Goal: Information Seeking & Learning: Learn about a topic

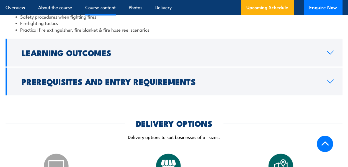
scroll to position [609, 0]
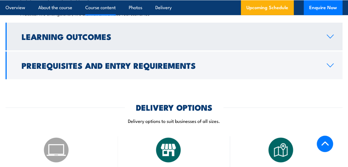
click at [330, 39] on icon at bounding box center [329, 36] width 7 height 4
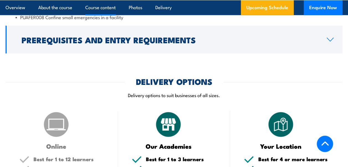
scroll to position [586, 0]
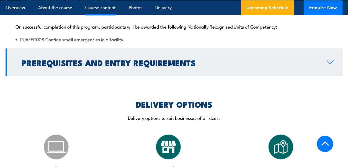
click at [331, 65] on icon at bounding box center [329, 62] width 7 height 4
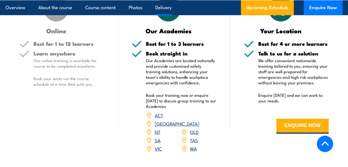
scroll to position [641, 0]
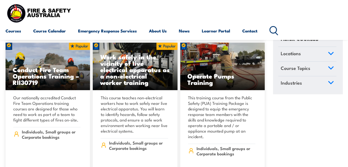
scroll to position [886, 0]
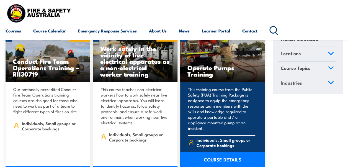
click at [219, 151] on link "COURSE DETAILS" at bounding box center [222, 159] width 84 height 16
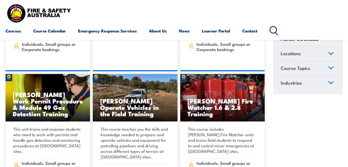
scroll to position [1855, 0]
